Goal: Transaction & Acquisition: Purchase product/service

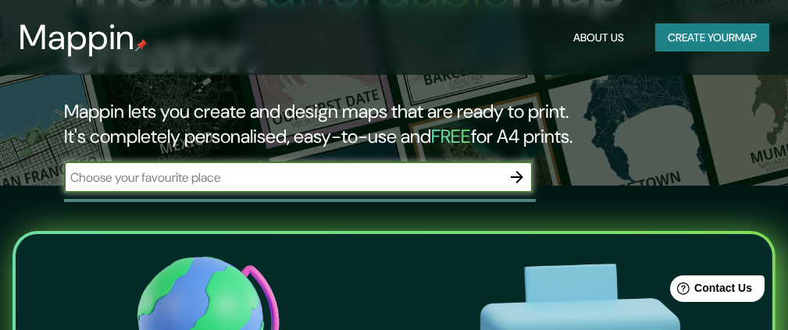
scroll to position [177, 0]
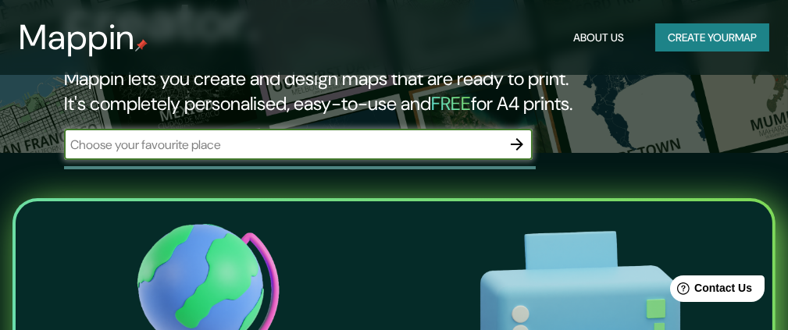
click at [471, 145] on input "text" at bounding box center [282, 145] width 437 height 18
click at [512, 146] on icon "button" at bounding box center [516, 144] width 19 height 19
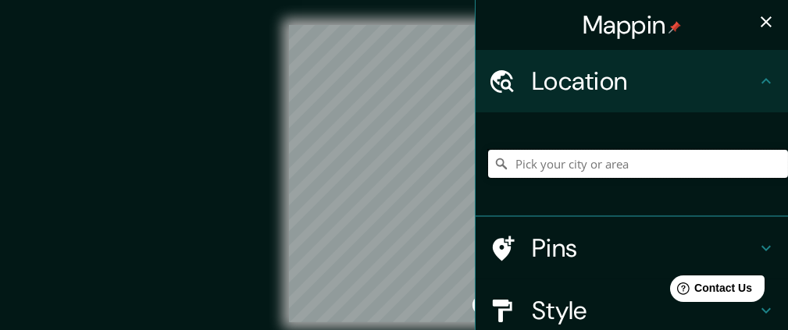
click at [563, 173] on input "Pick your city or area" at bounding box center [638, 164] width 300 height 28
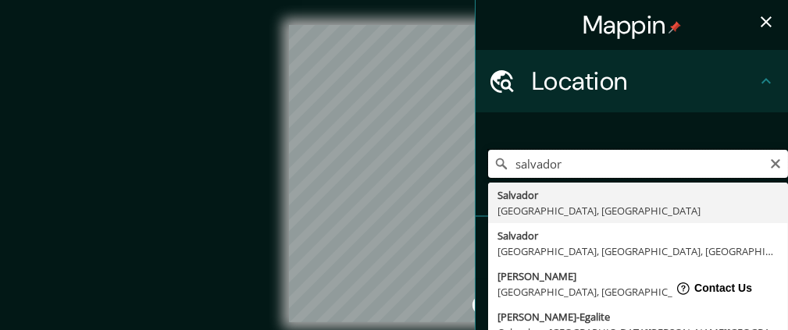
click at [500, 162] on input "salvador" at bounding box center [638, 164] width 300 height 28
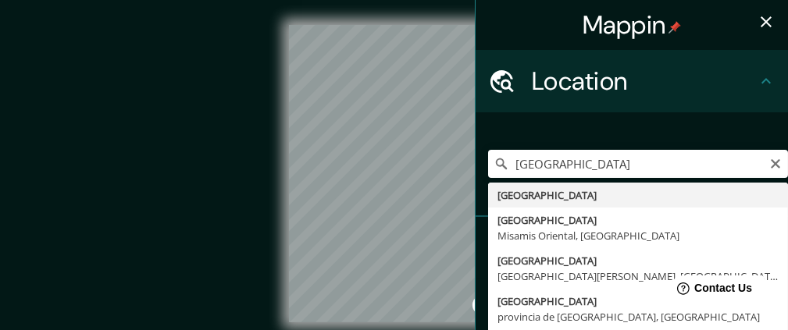
type input "[GEOGRAPHIC_DATA]"
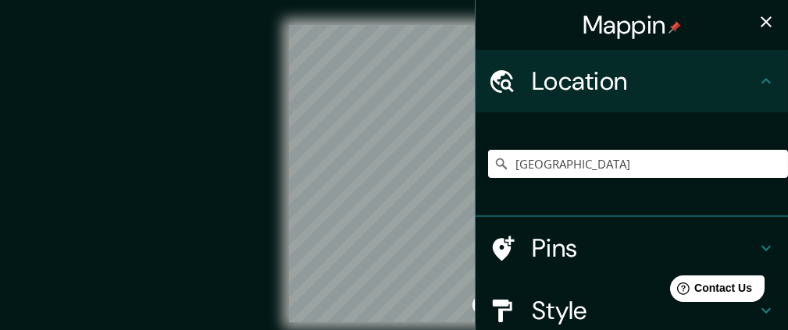
click at [636, 59] on div "Location" at bounding box center [631, 81] width 312 height 62
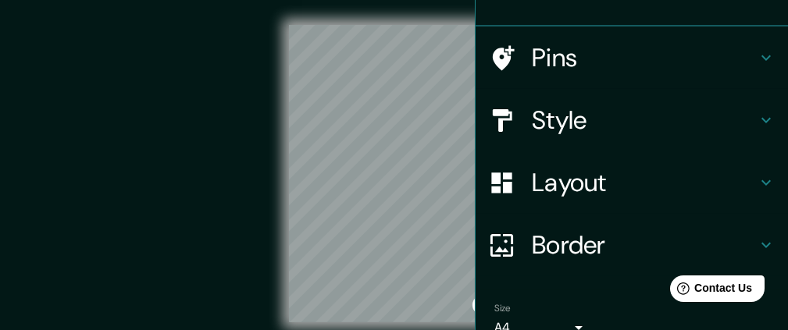
scroll to position [188, 0]
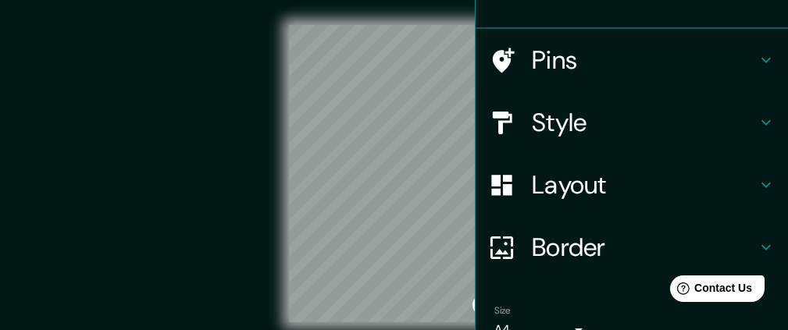
click at [608, 179] on h4 "Layout" at bounding box center [644, 184] width 225 height 31
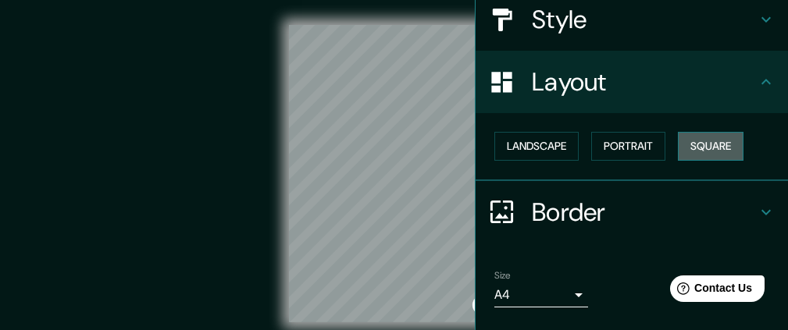
click at [682, 142] on button "Square" at bounding box center [711, 146] width 66 height 29
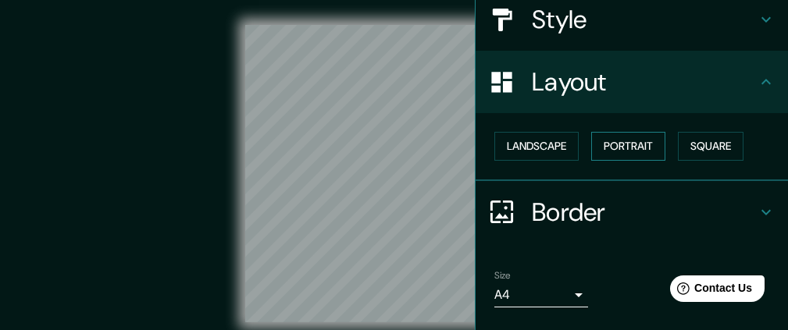
click at [618, 141] on button "Portrait" at bounding box center [628, 146] width 74 height 29
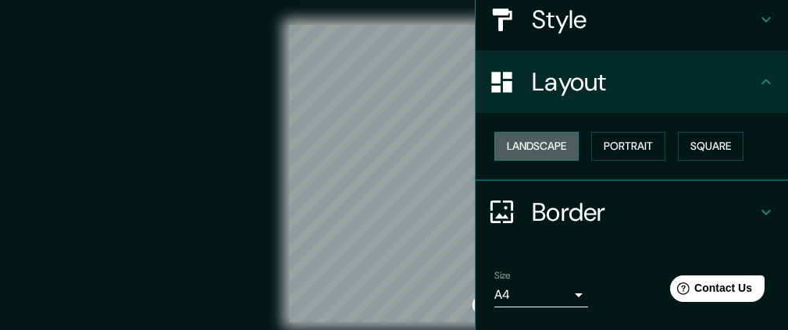
click at [549, 138] on button "Landscape" at bounding box center [536, 146] width 84 height 29
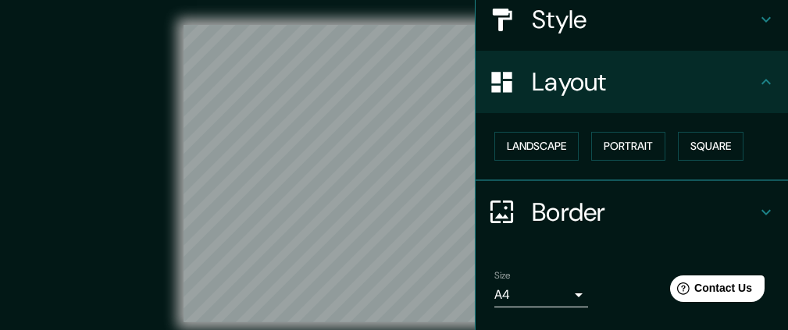
click at [557, 27] on h4 "Style" at bounding box center [644, 19] width 225 height 31
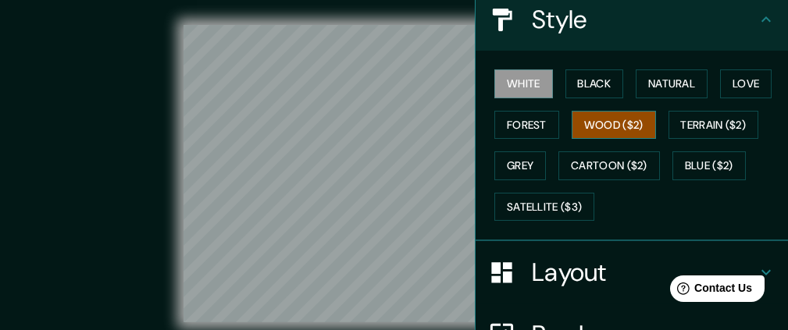
click at [600, 116] on button "Wood ($2)" at bounding box center [613, 125] width 84 height 29
drag, startPoint x: 369, startPoint y: 208, endPoint x: 347, endPoint y: 127, distance: 84.1
click at [288, 226] on div at bounding box center [282, 219] width 12 height 12
click at [306, 237] on div at bounding box center [303, 236] width 12 height 12
click at [757, 20] on icon at bounding box center [766, 19] width 19 height 19
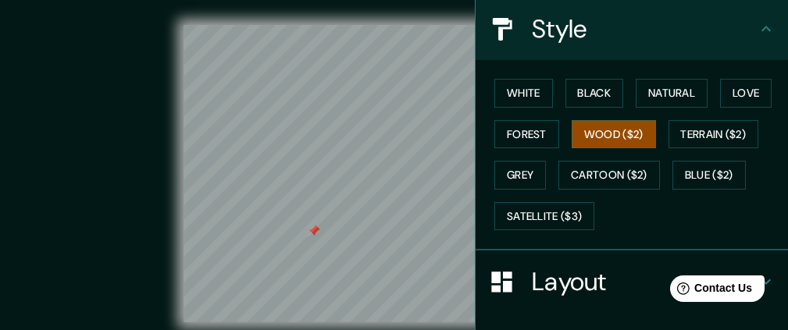
scroll to position [176, 0]
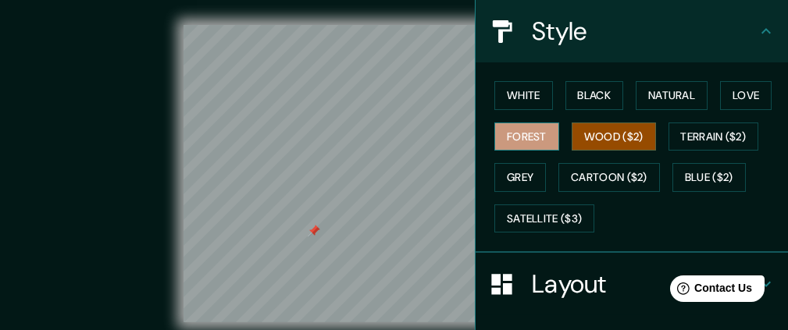
click at [507, 139] on button "Forest" at bounding box center [526, 137] width 65 height 29
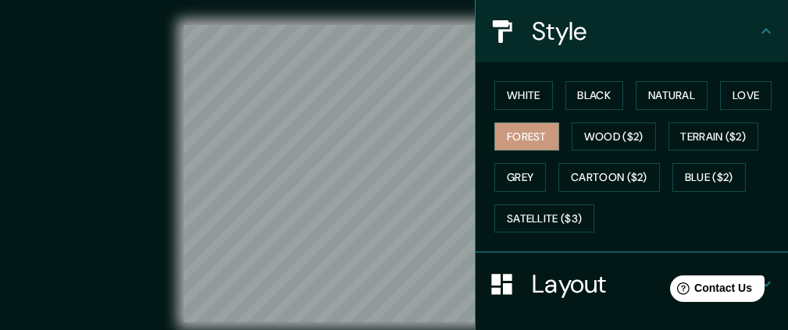
click at [544, 279] on div "Mappin Location [GEOGRAPHIC_DATA] Pins Style White Black Natural Love Forest Wo…" at bounding box center [394, 186] width 788 height 372
click at [582, 98] on button "Black" at bounding box center [594, 95] width 59 height 29
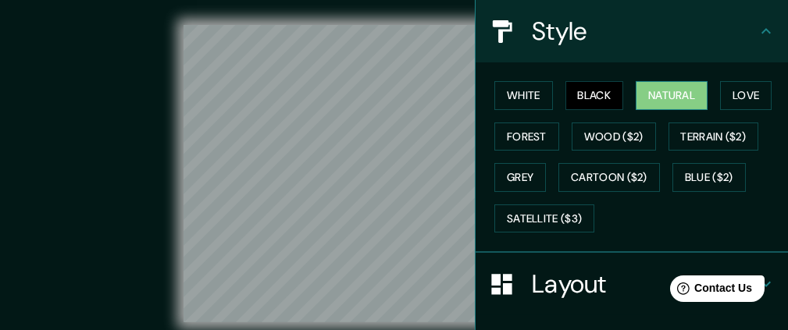
click at [636, 93] on button "Natural" at bounding box center [672, 95] width 72 height 29
click at [694, 98] on button "Natural" at bounding box center [672, 95] width 72 height 29
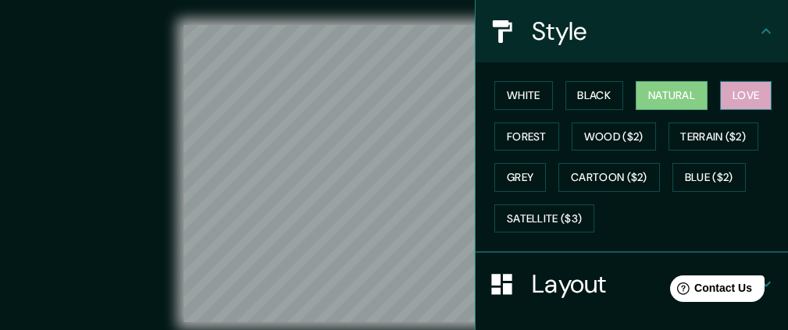
click at [720, 99] on button "Love" at bounding box center [746, 95] width 52 height 29
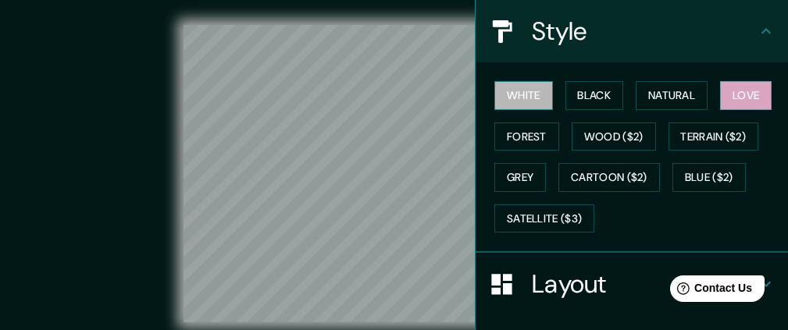
click at [525, 97] on button "White" at bounding box center [523, 95] width 59 height 29
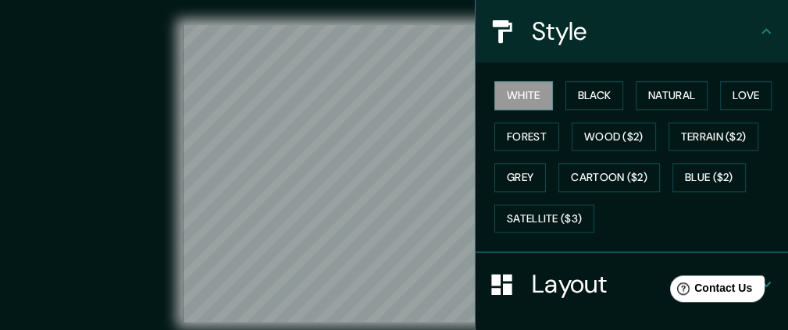
scroll to position [0, 0]
